Goal: Task Accomplishment & Management: Use online tool/utility

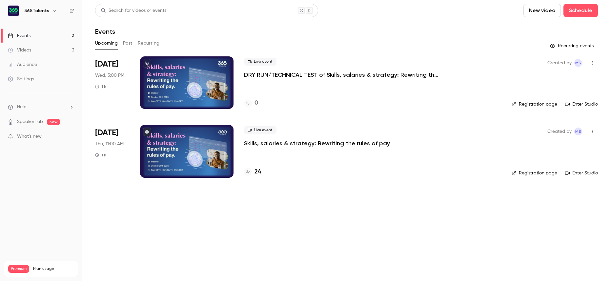
click at [335, 143] on p "Skills, salaries & strategy: Rewriting the rules of pay" at bounding box center [317, 143] width 146 height 8
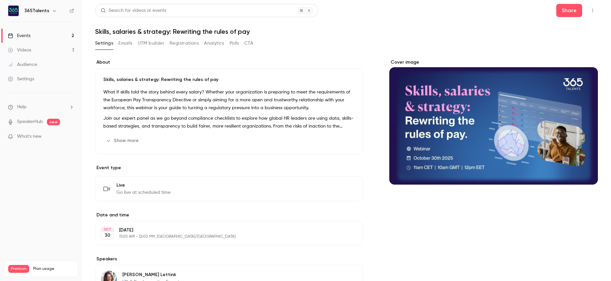
click at [145, 44] on button "UTM builder" at bounding box center [151, 43] width 27 height 10
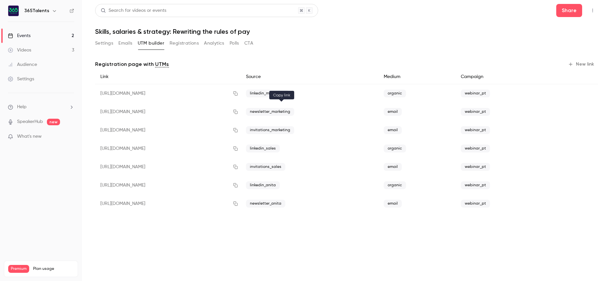
click at [238, 112] on icon "button" at bounding box center [235, 112] width 5 height 5
click at [182, 43] on button "Registrations" at bounding box center [184, 43] width 29 height 10
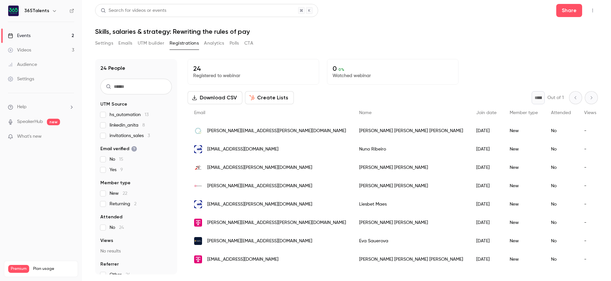
click at [61, 32] on link "Events 2" at bounding box center [41, 36] width 82 height 14
